Goal: Information Seeking & Learning: Find specific fact

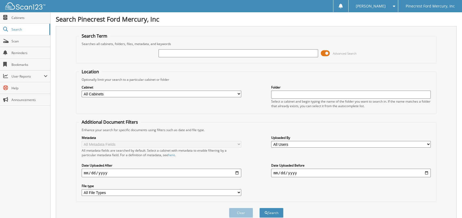
click at [201, 52] on input "text" at bounding box center [239, 53] width 160 height 8
type input "H"
type input "[PERSON_NAME]"
click at [259, 208] on button "Search" at bounding box center [271, 213] width 24 height 10
click at [176, 55] on input "text" at bounding box center [239, 53] width 160 height 8
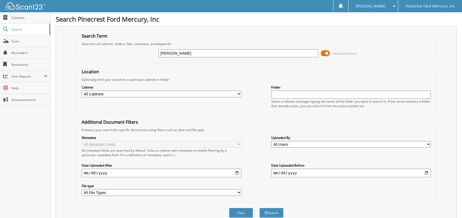
type input "[PERSON_NAME]"
click at [240, 93] on select "All Cabinets PF - ACCOUNTING PF - BODY SHOP PF - CHECKS PF - FINANCE AND INSURA…" at bounding box center [162, 94] width 160 height 7
select select "11263"
click at [82, 91] on select "All Cabinets PF - ACCOUNTING PF - BODY SHOP PF - CHECKS PF - FINANCE AND INSURA…" at bounding box center [162, 94] width 160 height 7
click at [270, 211] on button "Search" at bounding box center [271, 213] width 24 height 10
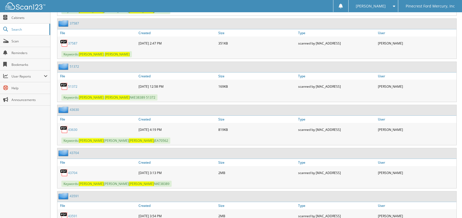
scroll to position [400, 0]
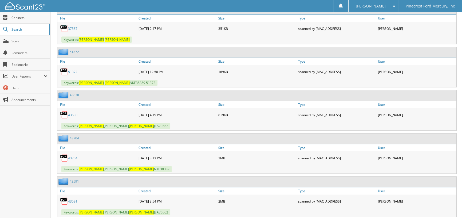
click at [73, 113] on link "43630" at bounding box center [72, 115] width 9 height 5
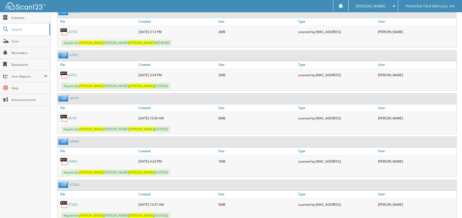
scroll to position [534, 0]
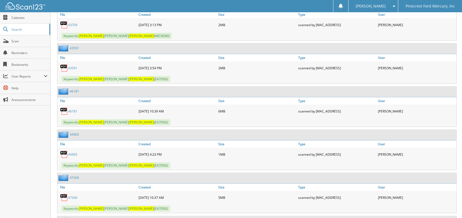
click at [220, 2] on div "Verna M. Settings Logout Pinecrest Ford Mercury, Inc" at bounding box center [231, 6] width 462 height 12
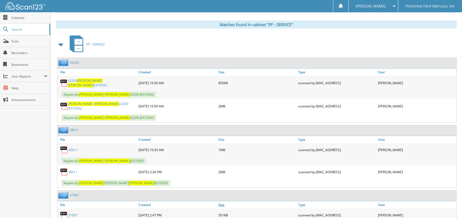
scroll to position [53, 0]
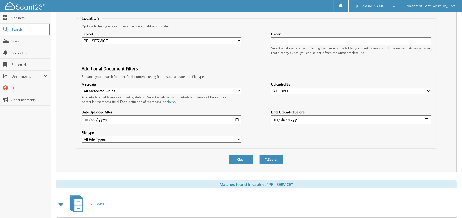
click at [84, 116] on input "date" at bounding box center [162, 120] width 160 height 9
type input "[PHONE_NUMBER]"
click at [259, 155] on button "Search" at bounding box center [271, 160] width 24 height 10
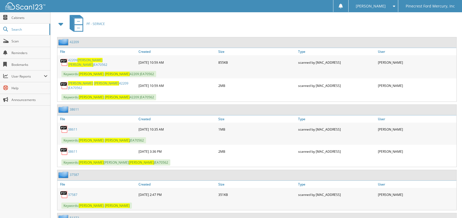
scroll to position [240, 0]
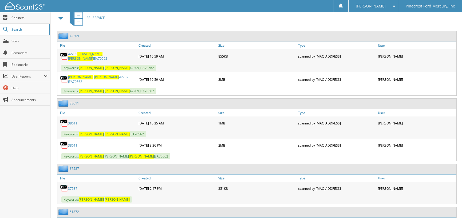
click at [76, 52] on link "42209 [PERSON_NAME] JEA70562" at bounding box center [102, 56] width 68 height 9
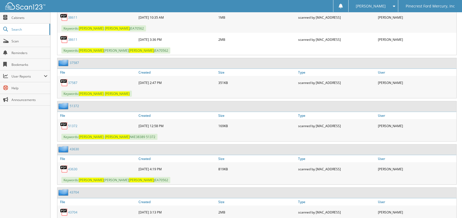
scroll to position [347, 0]
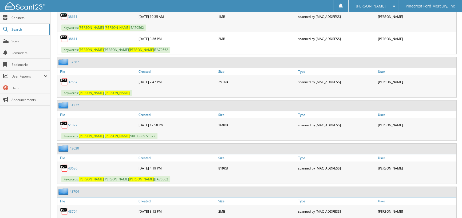
click at [73, 123] on link "51372" at bounding box center [72, 125] width 9 height 5
